Goal: Browse casually: Explore the website without a specific task or goal

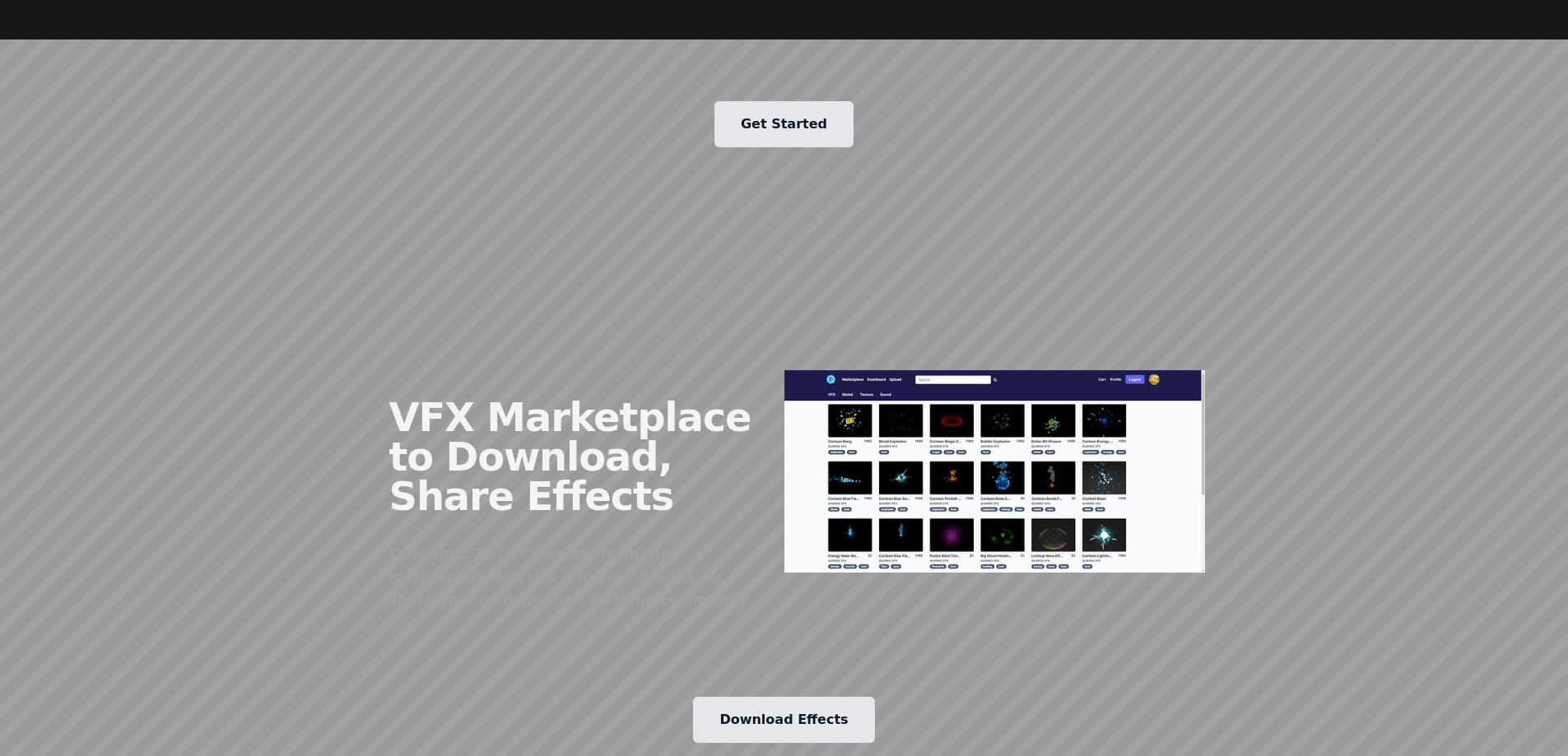
scroll to position [1810, 0]
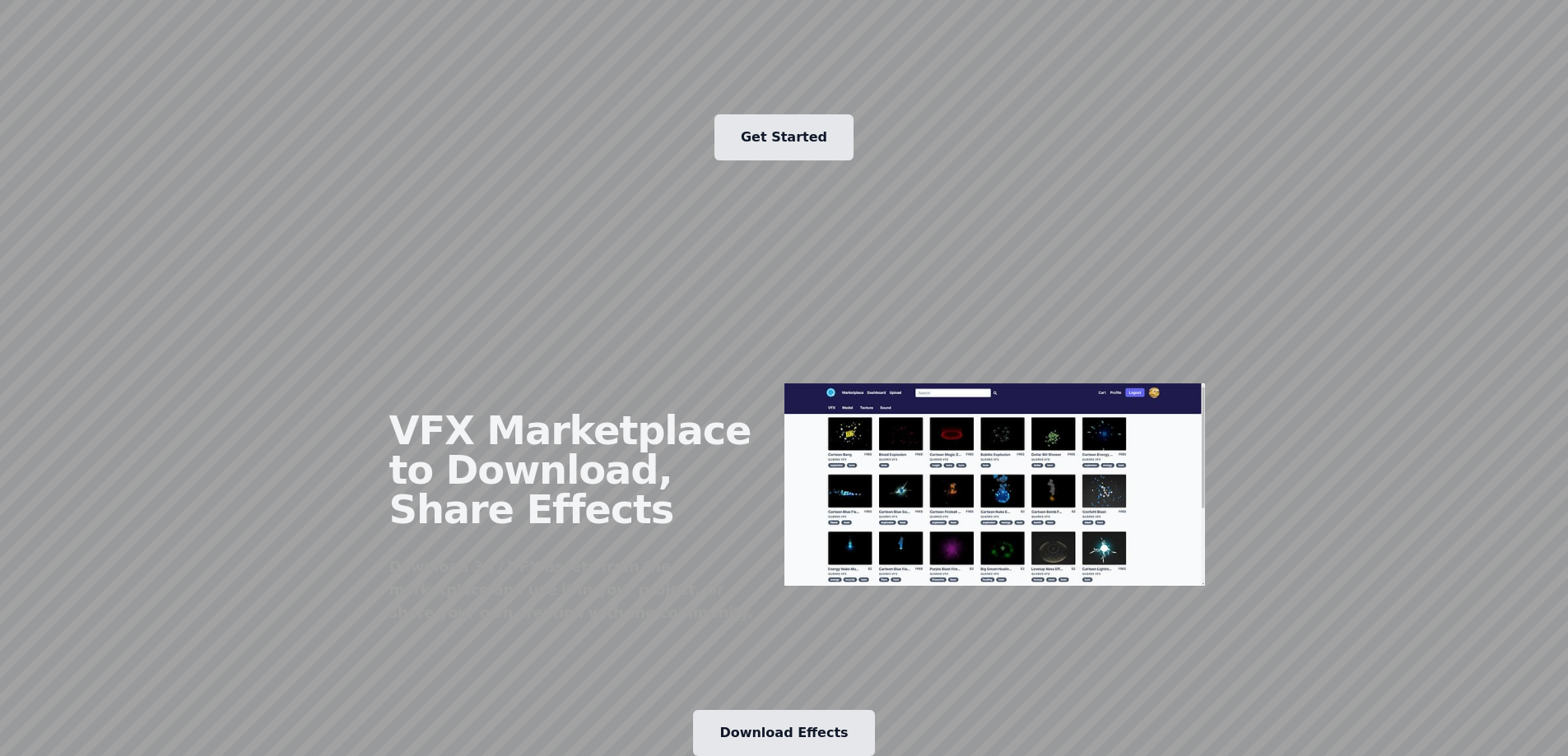
click at [817, 119] on link "Get Started" at bounding box center [784, 137] width 139 height 46
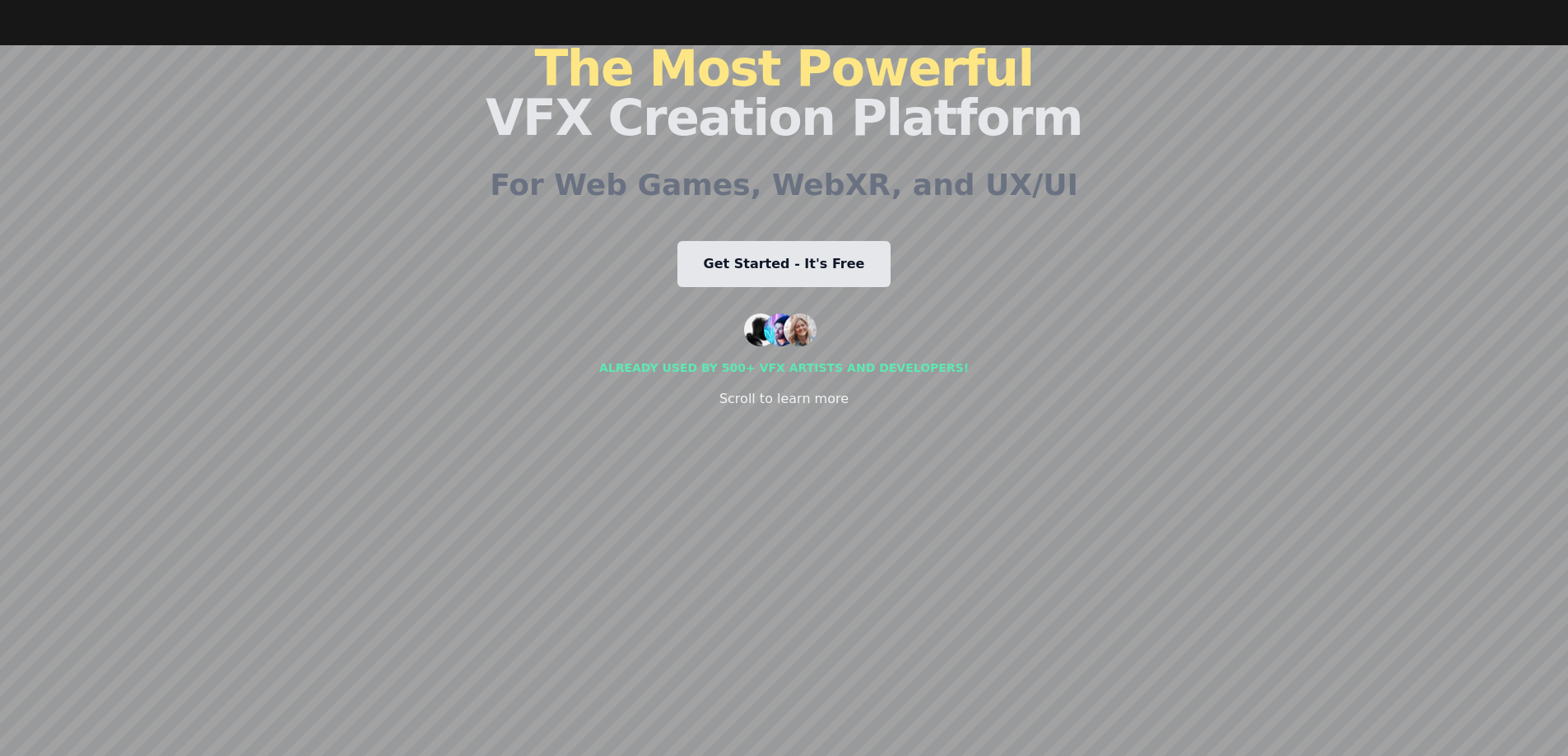
scroll to position [0, 0]
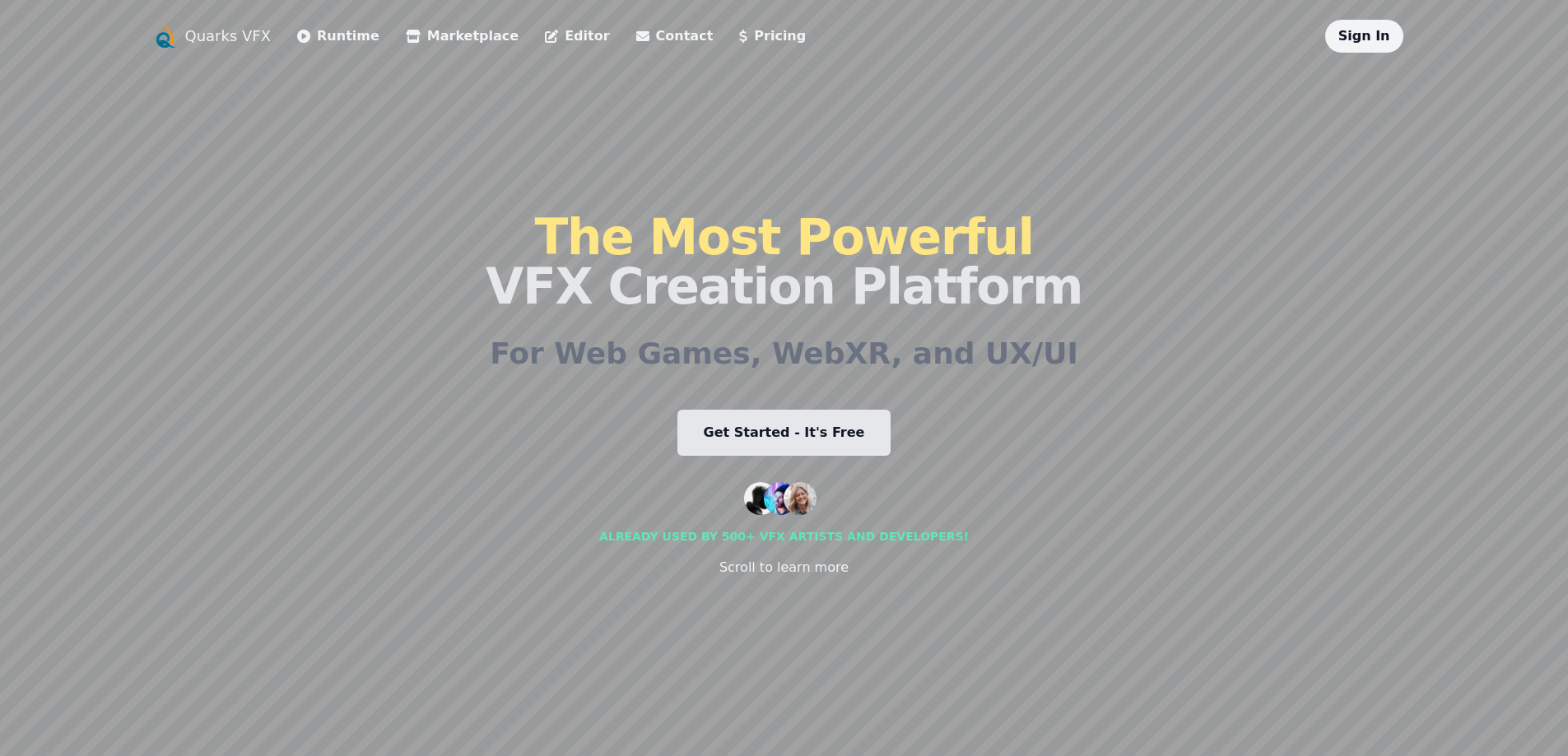
click at [794, 443] on link "Get Started - It's Free" at bounding box center [784, 432] width 214 height 46
click at [1387, 39] on img at bounding box center [1387, 37] width 20 height 20
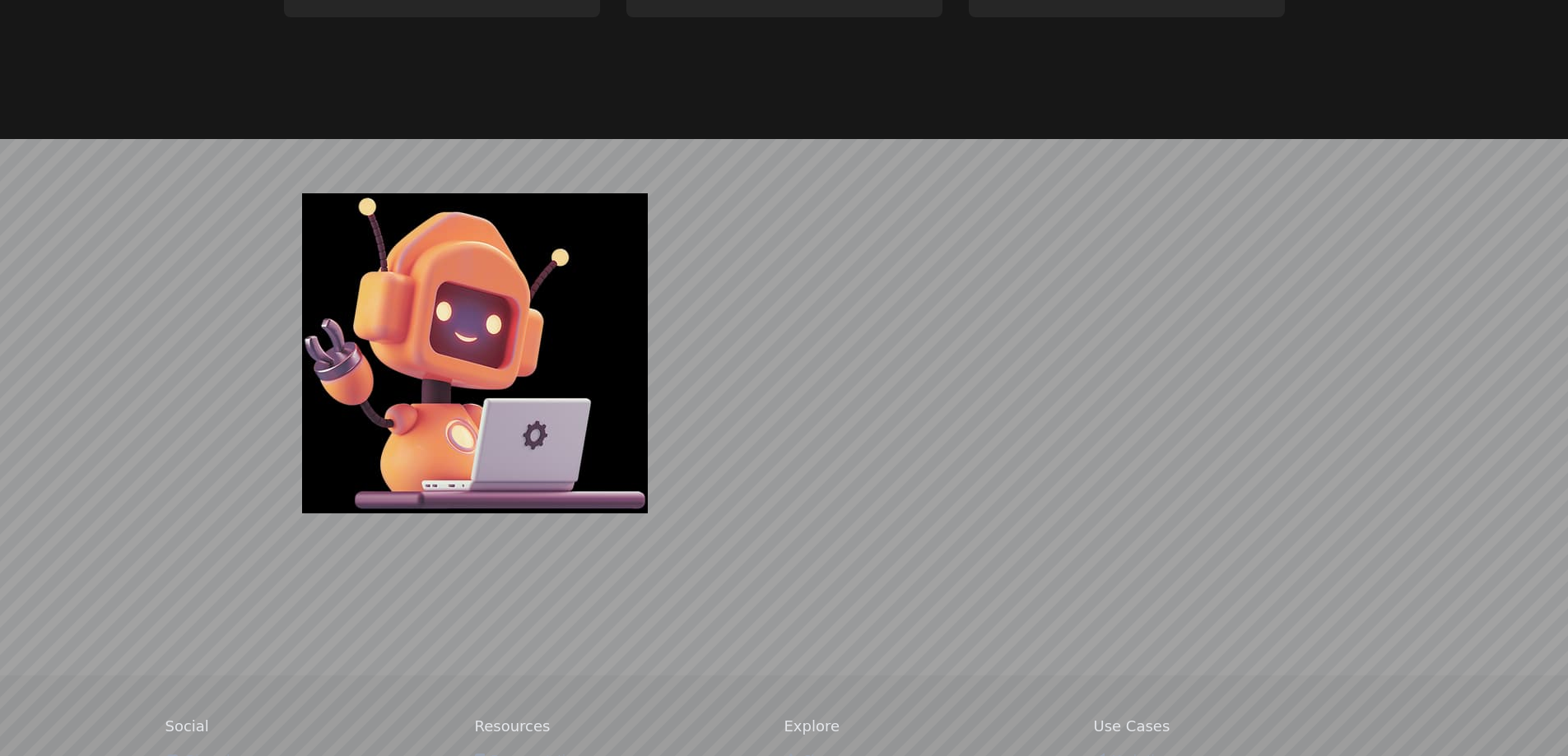
scroll to position [4411, 0]
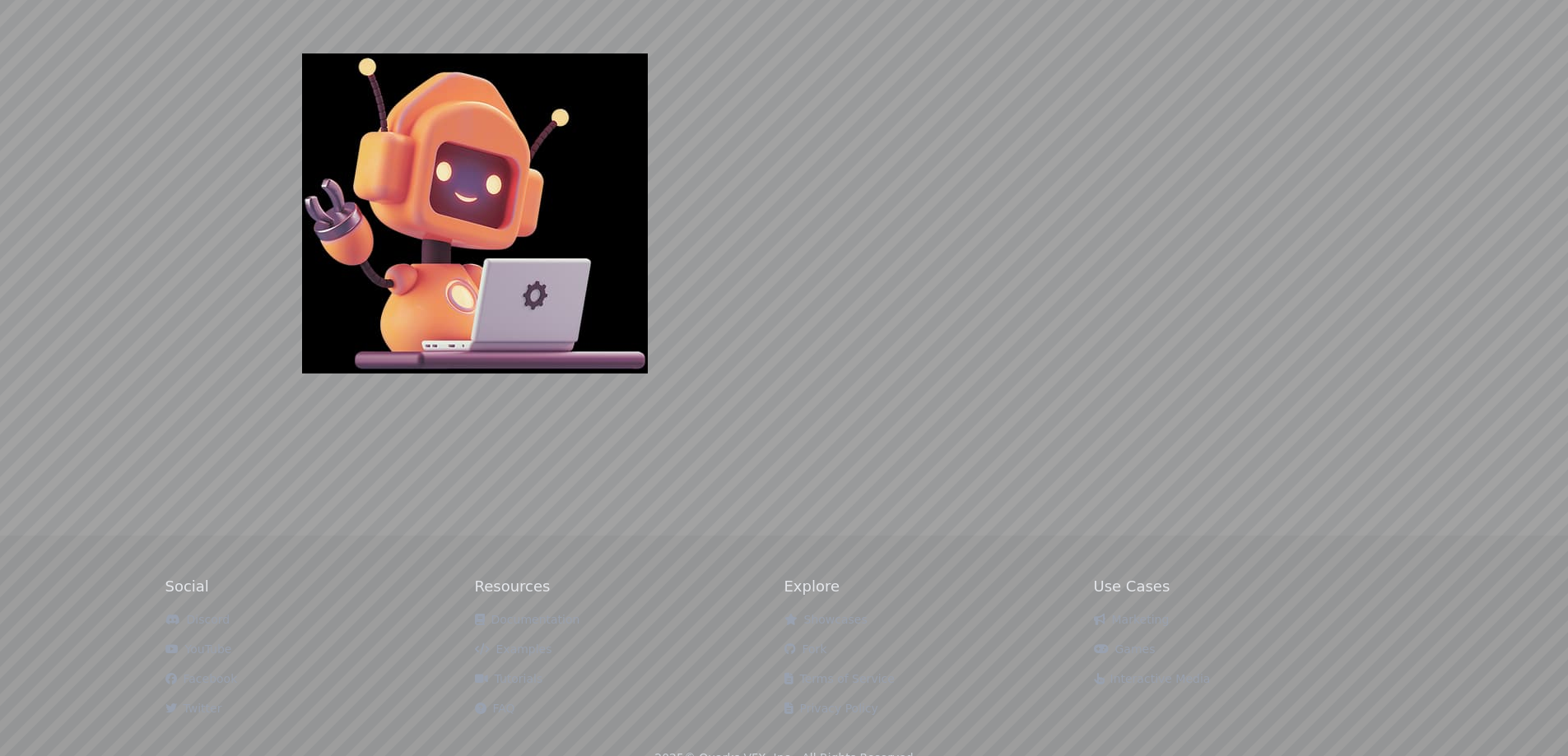
click at [818, 643] on link "Fork" at bounding box center [805, 649] width 43 height 13
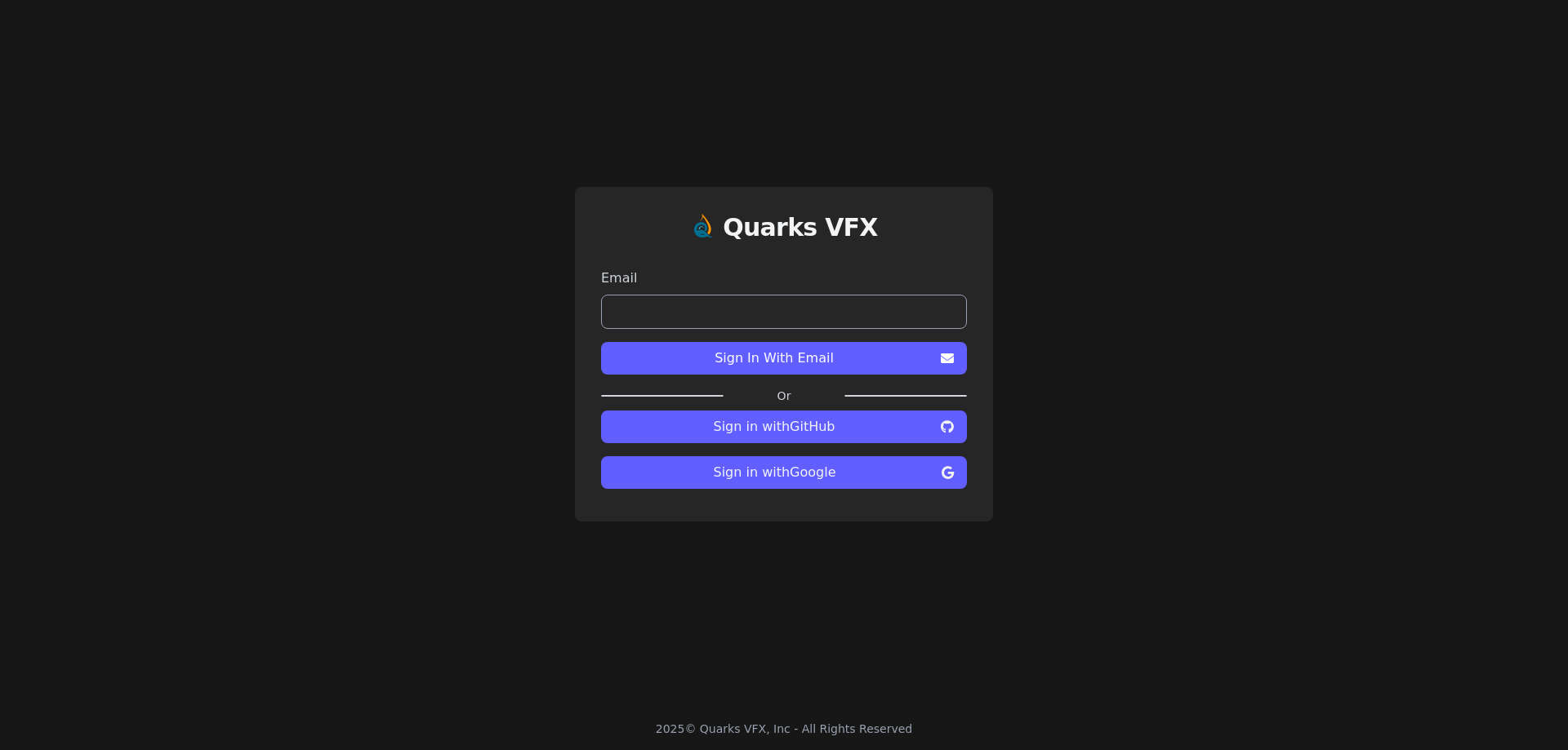
click at [833, 432] on span "Sign in with GitHub" at bounding box center [774, 426] width 320 height 19
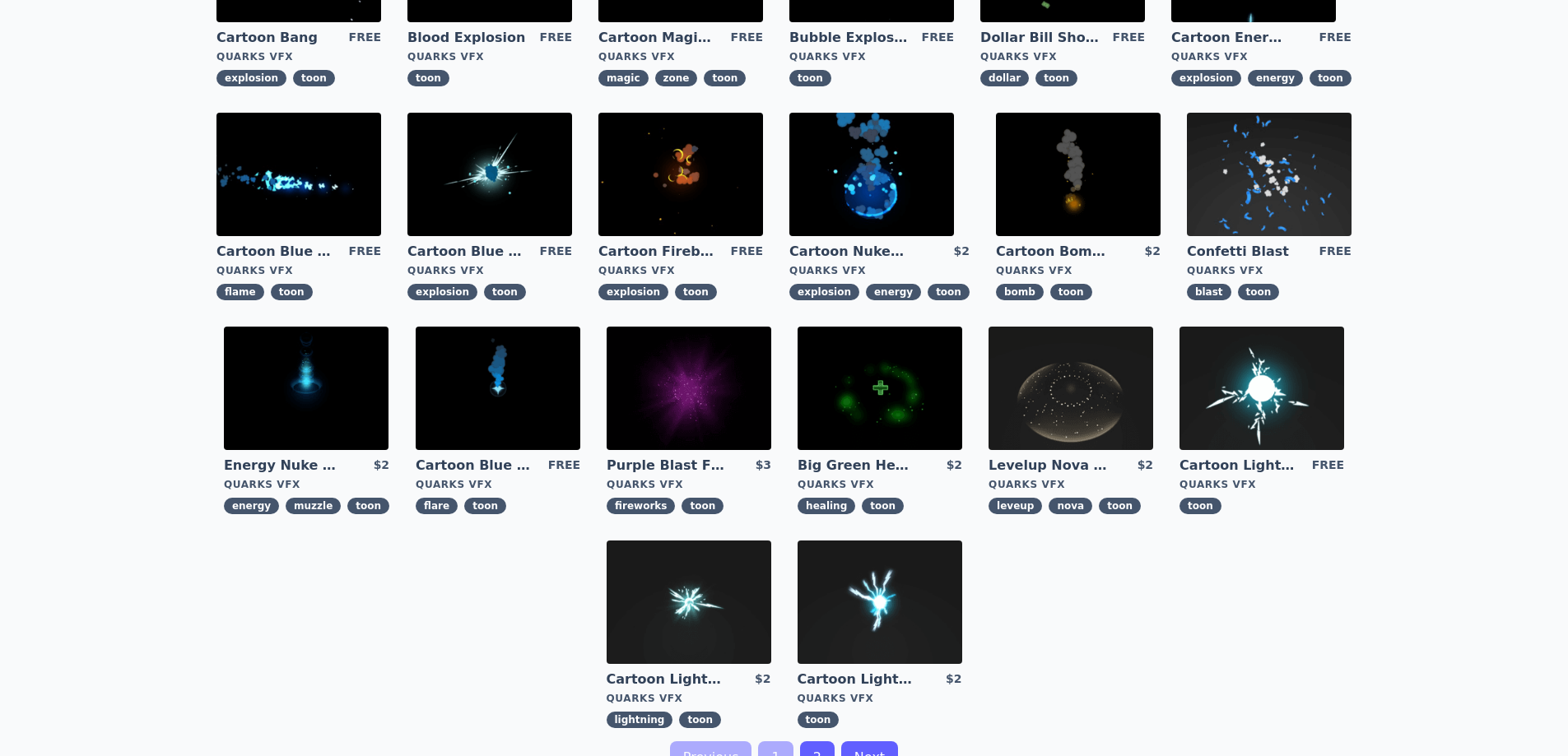
scroll to position [411, 0]
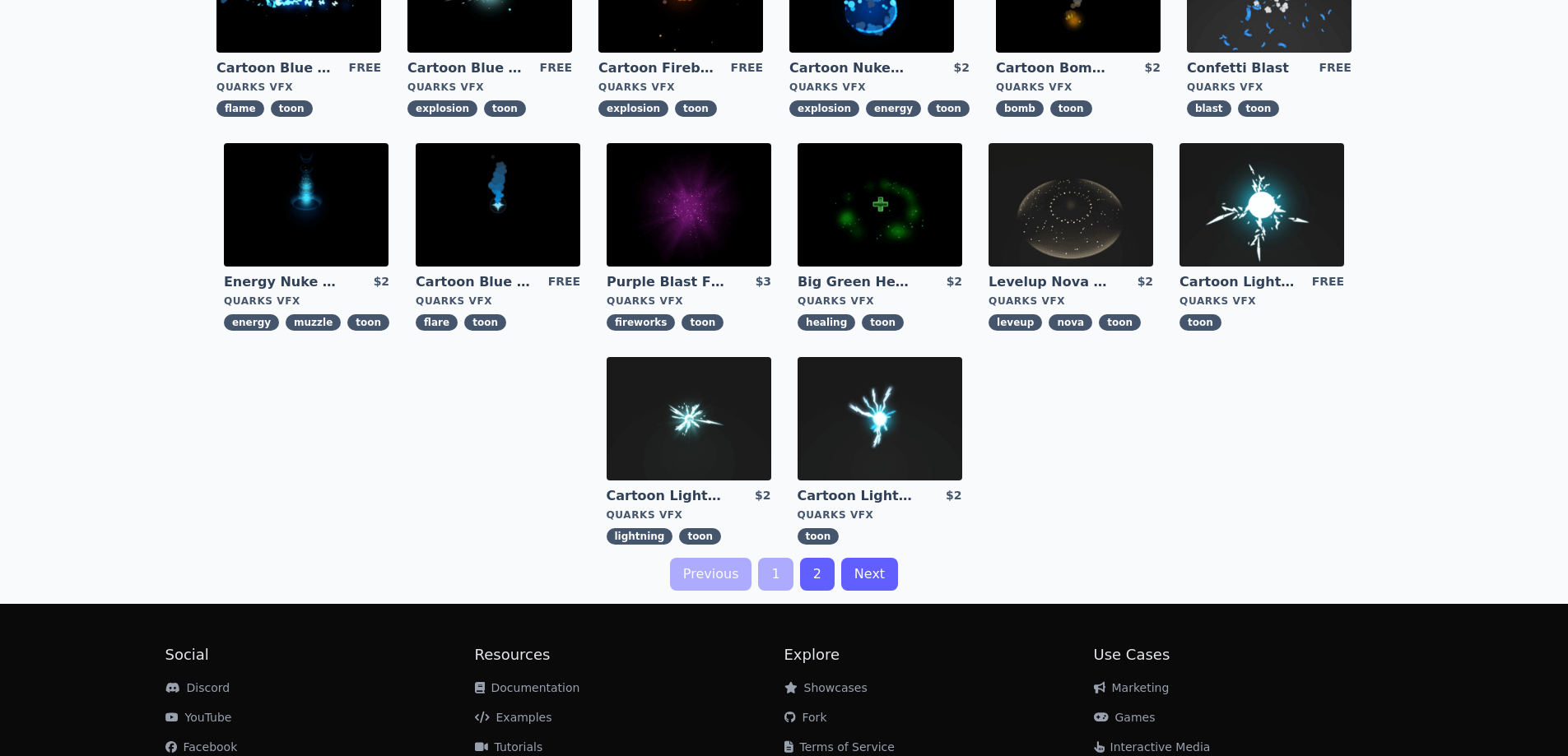
click at [804, 571] on link "2" at bounding box center [817, 574] width 35 height 33
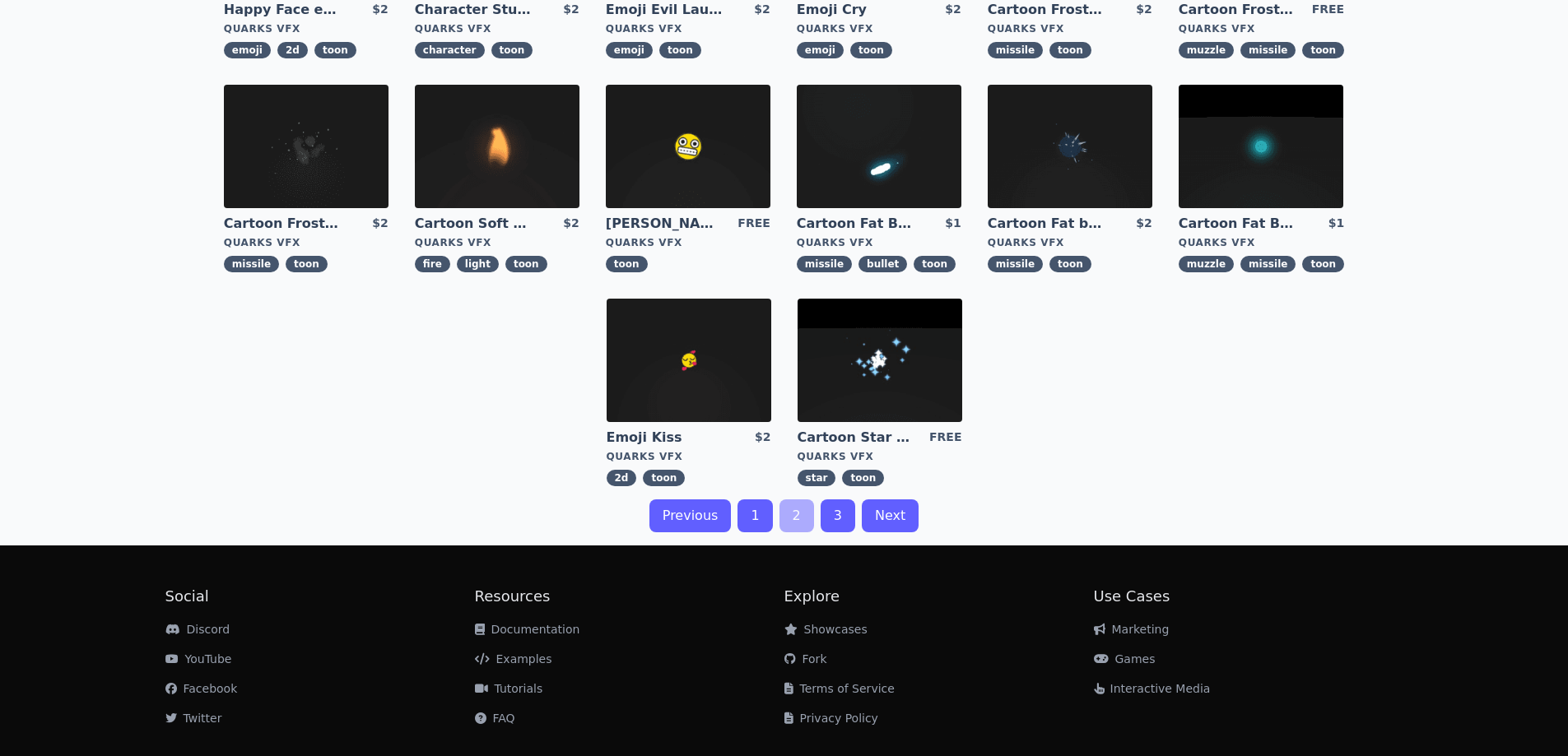
scroll to position [494, 0]
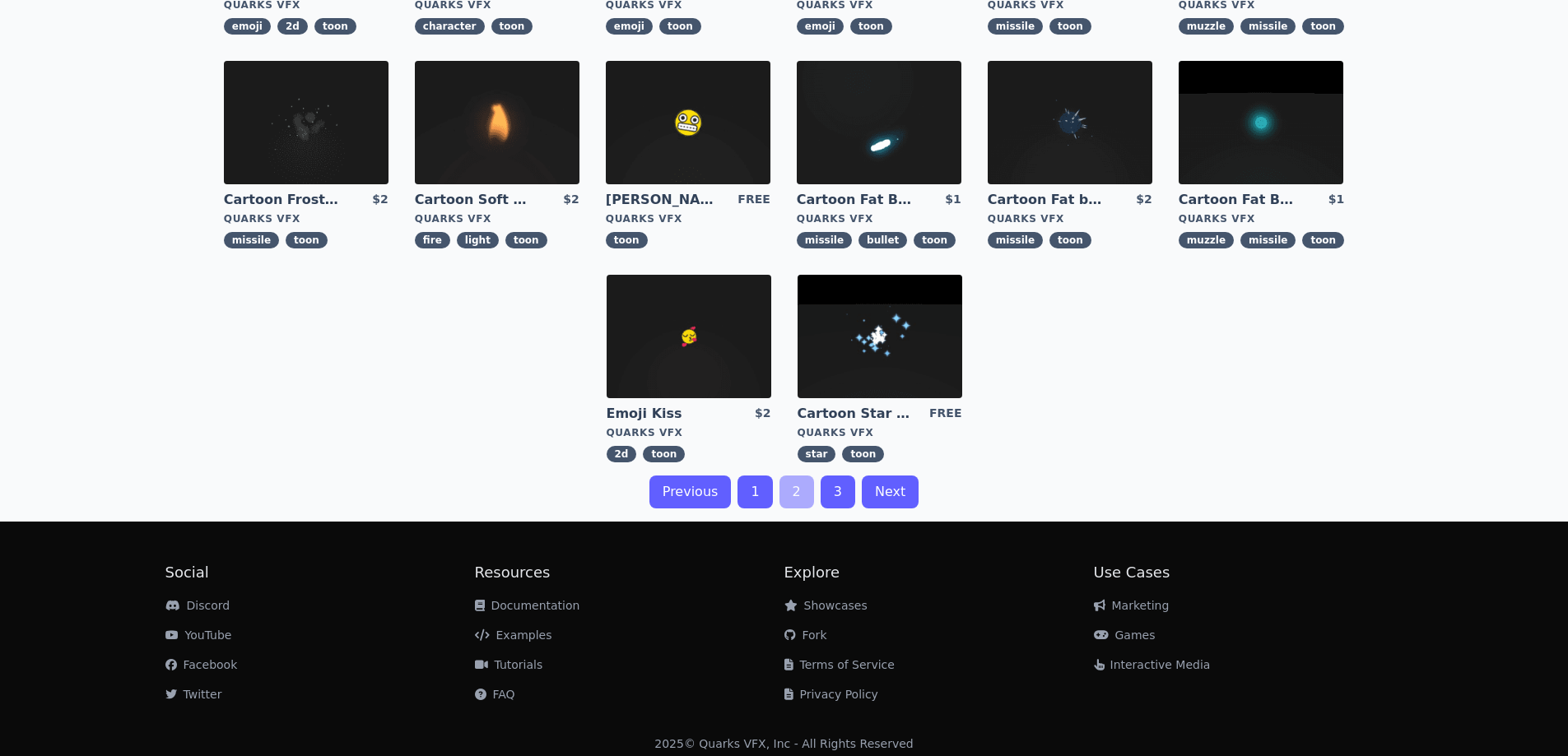
click at [838, 482] on link "3" at bounding box center [838, 491] width 35 height 33
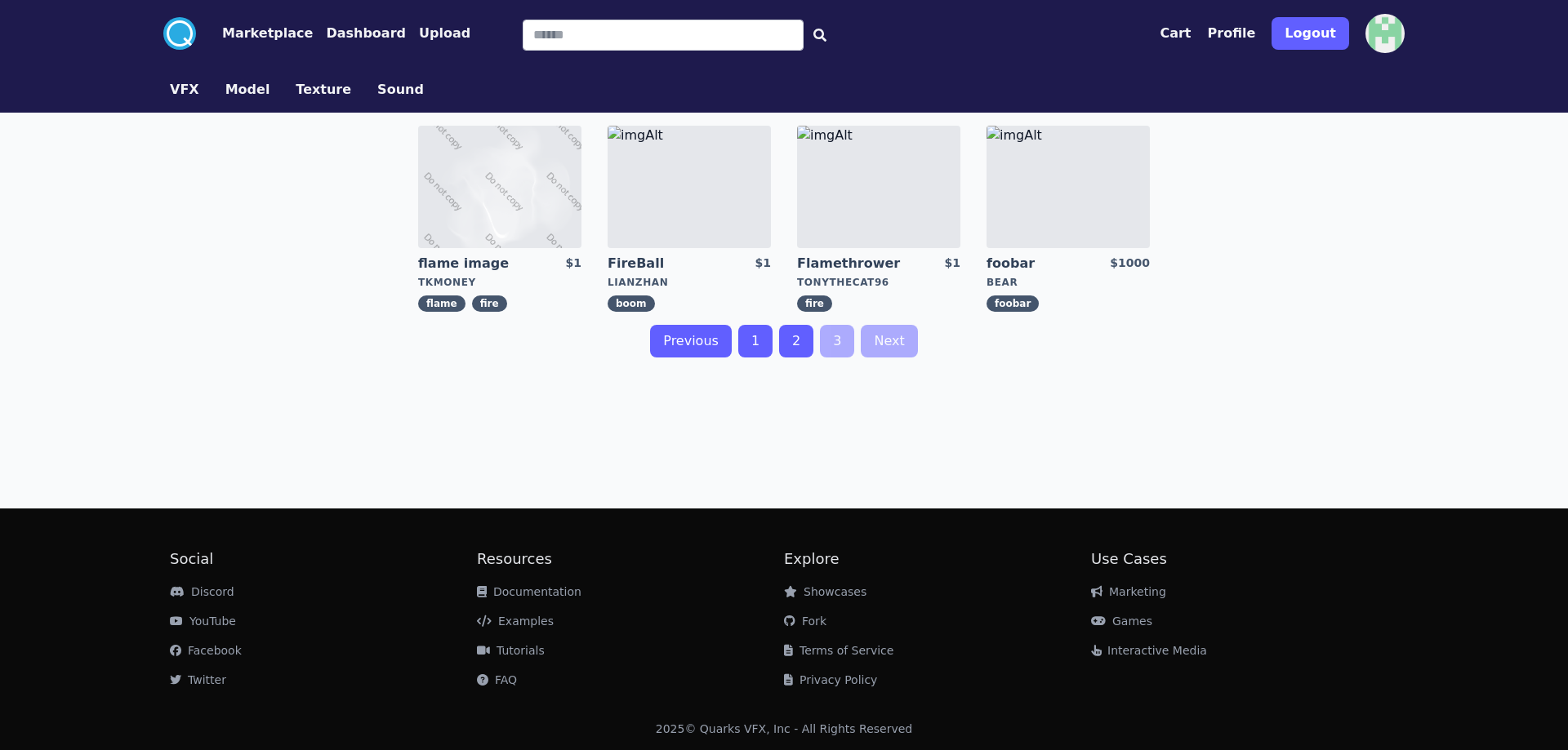
click at [762, 344] on link "1" at bounding box center [755, 341] width 35 height 33
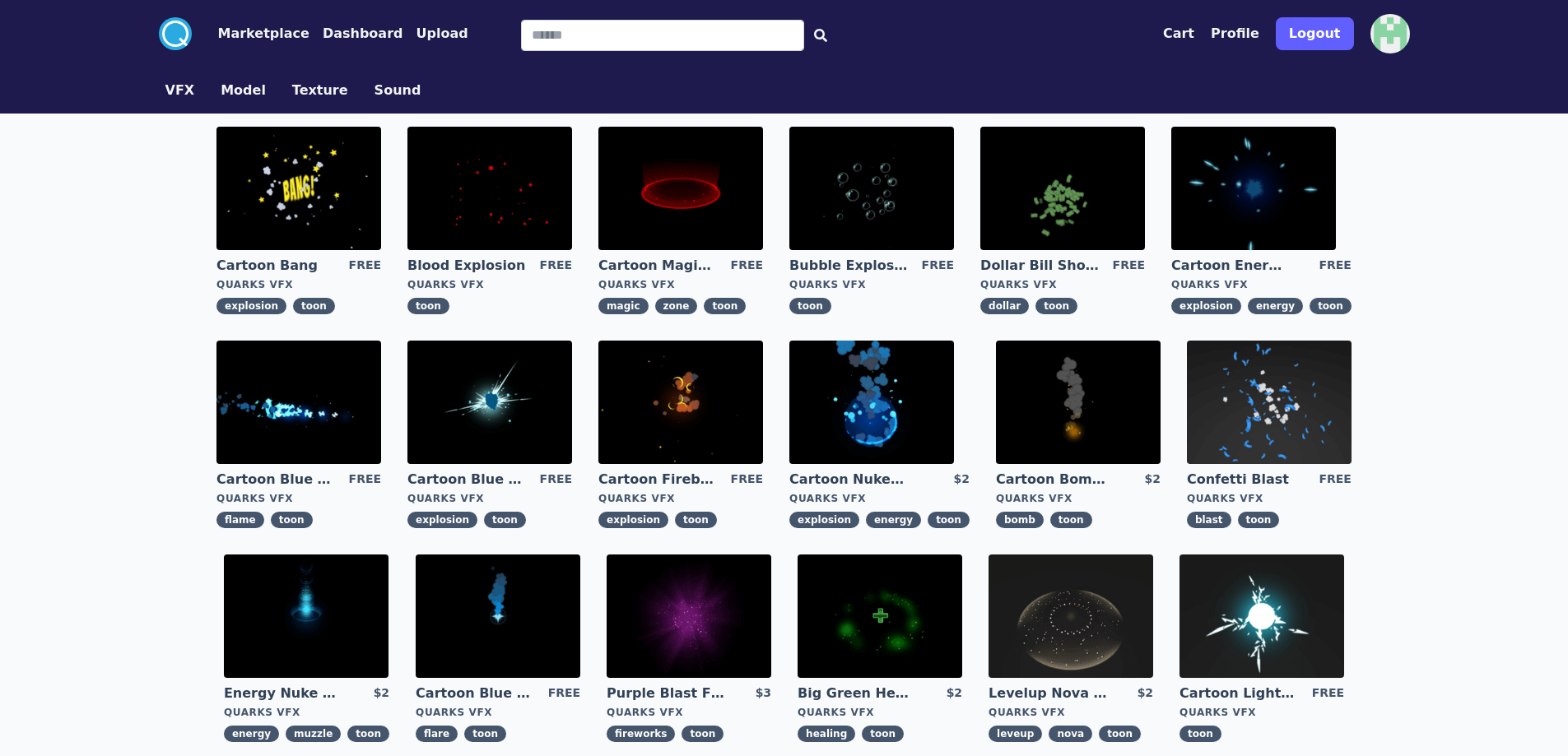
click at [313, 218] on img at bounding box center [299, 188] width 165 height 123
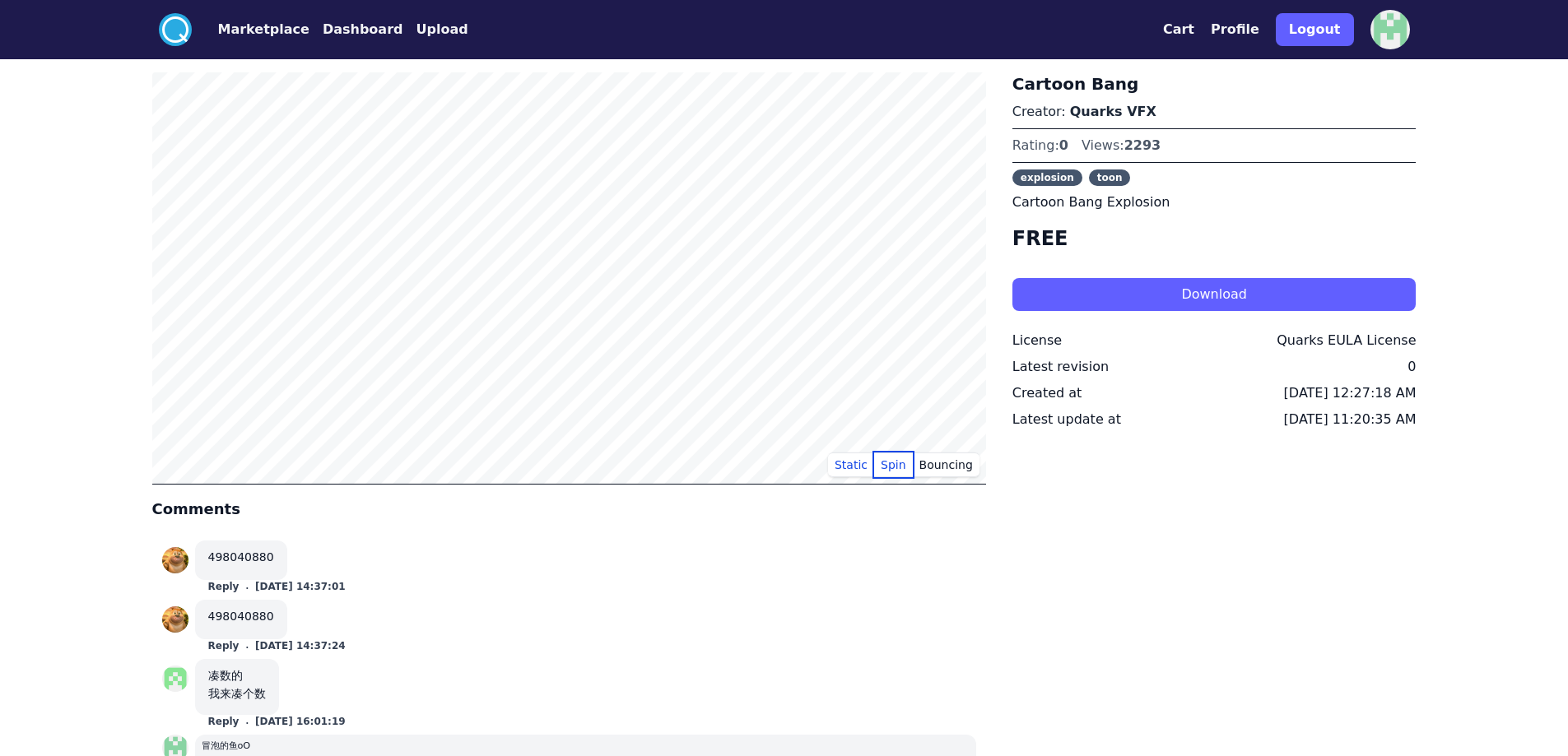
click at [898, 470] on button "Spin" at bounding box center [893, 464] width 38 height 25
click at [963, 465] on button "Bouncing" at bounding box center [945, 464] width 67 height 25
